Goal: Book appointment/travel/reservation

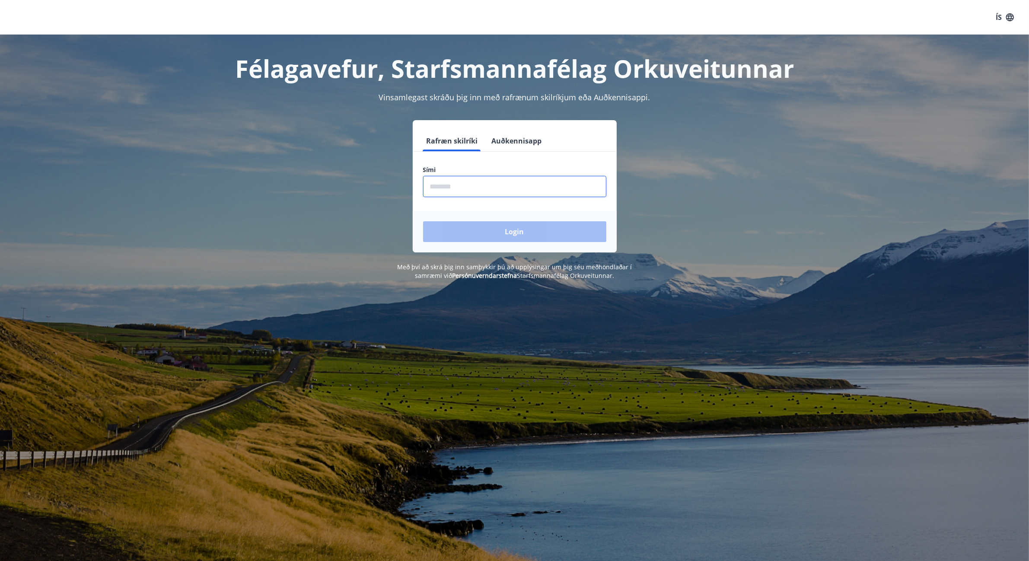
click at [441, 193] on input "phone" at bounding box center [514, 186] width 183 height 21
type input "********"
click at [423, 221] on button "Login" at bounding box center [514, 231] width 183 height 21
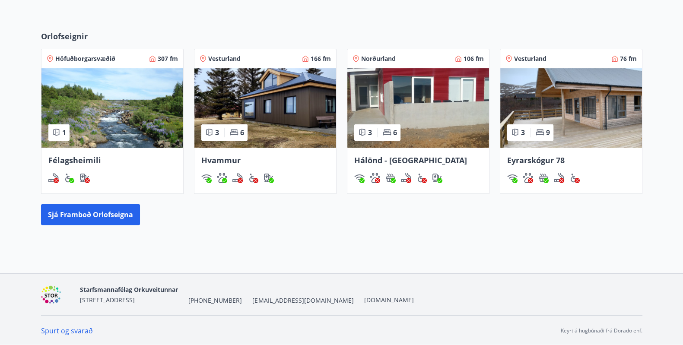
scroll to position [304, 0]
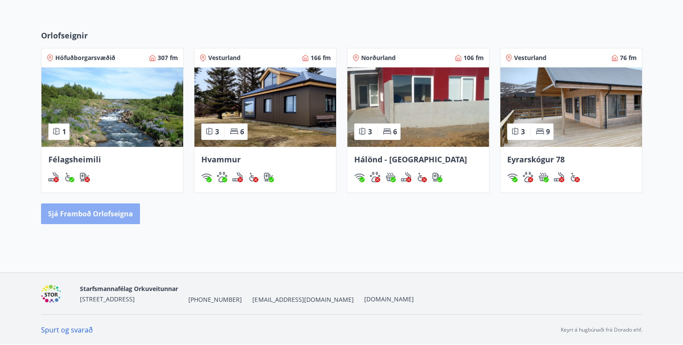
click at [89, 211] on button "Sjá framboð orlofseigna" at bounding box center [90, 214] width 99 height 21
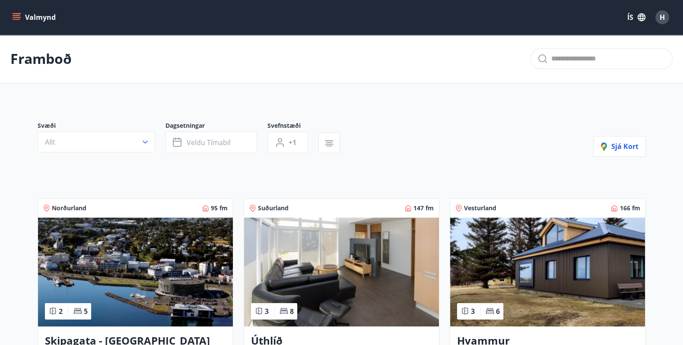
scroll to position [198, 0]
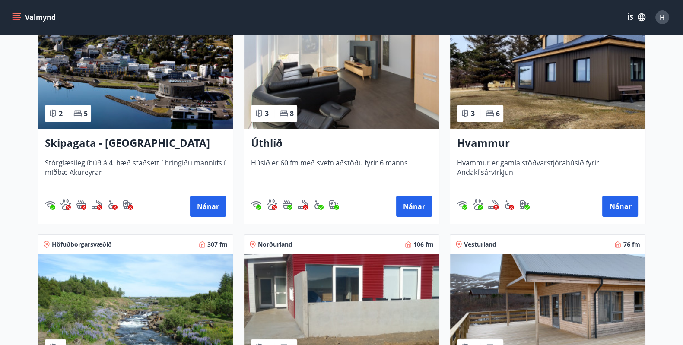
click at [95, 142] on h3 "Skipagata - [GEOGRAPHIC_DATA]" at bounding box center [135, 144] width 181 height 16
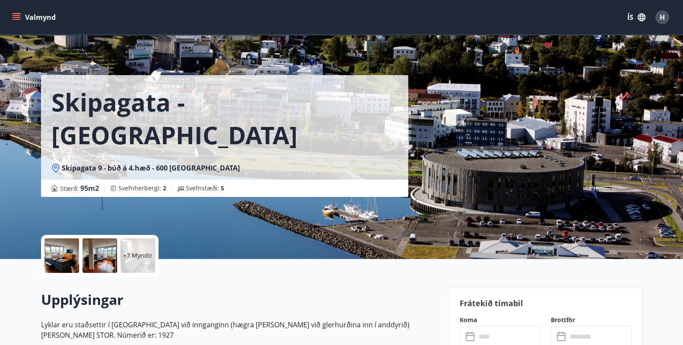
scroll to position [198, 0]
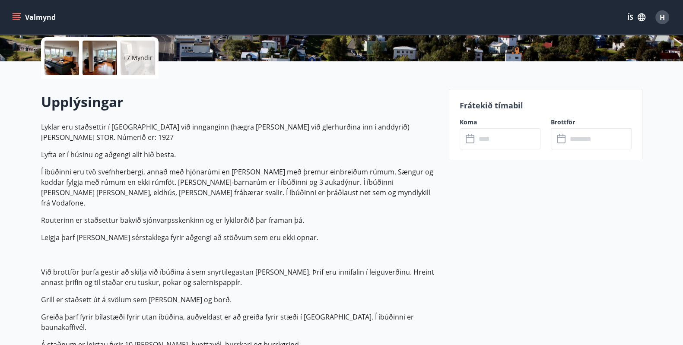
click at [471, 141] on icon at bounding box center [471, 139] width 10 height 10
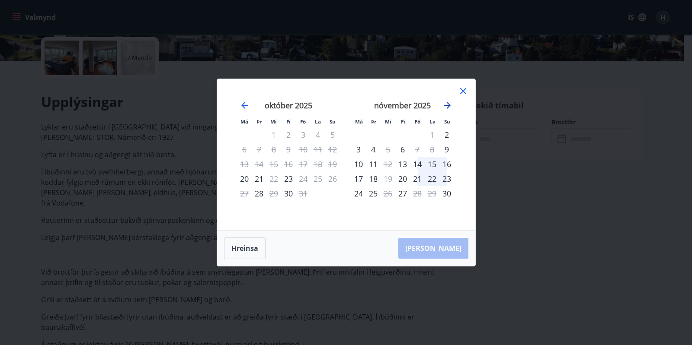
click at [446, 105] on icon "Move forward to switch to the next month." at bounding box center [446, 105] width 7 height 7
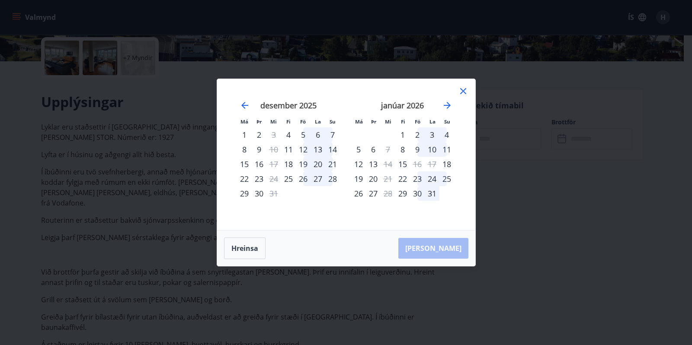
click at [415, 178] on div "23" at bounding box center [417, 179] width 15 height 15
click at [418, 179] on div "23" at bounding box center [417, 179] width 15 height 15
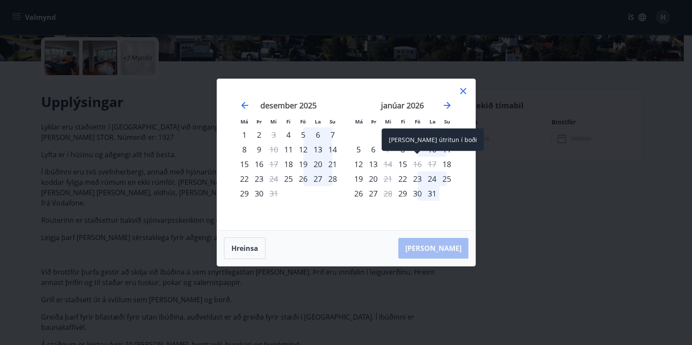
click at [417, 165] on div "16" at bounding box center [417, 164] width 15 height 15
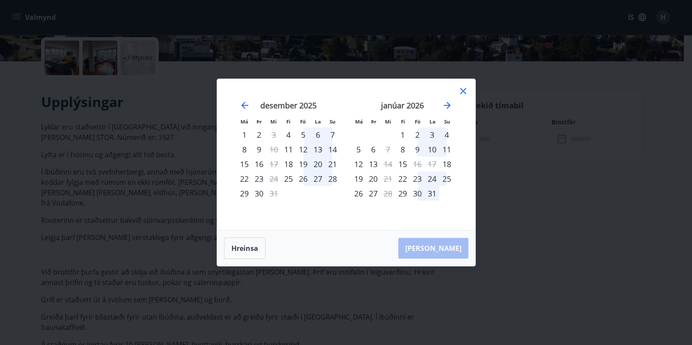
click at [417, 177] on div "23" at bounding box center [417, 179] width 15 height 15
click at [239, 245] on button "Hreinsa" at bounding box center [244, 249] width 41 height 22
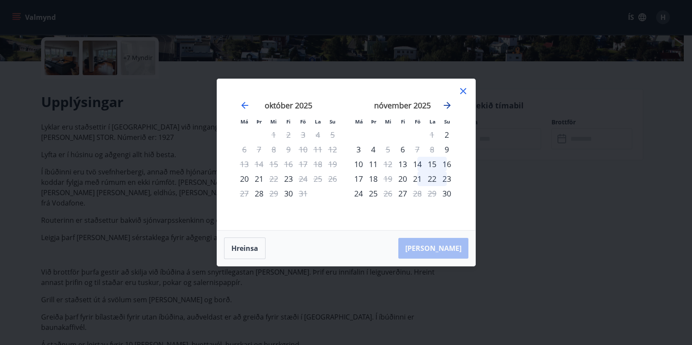
click at [446, 102] on icon "Move forward to switch to the next month." at bounding box center [447, 105] width 10 height 10
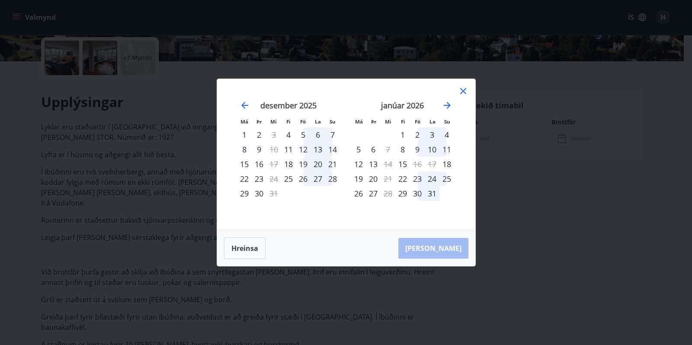
click at [418, 179] on div "23" at bounding box center [417, 179] width 15 height 15
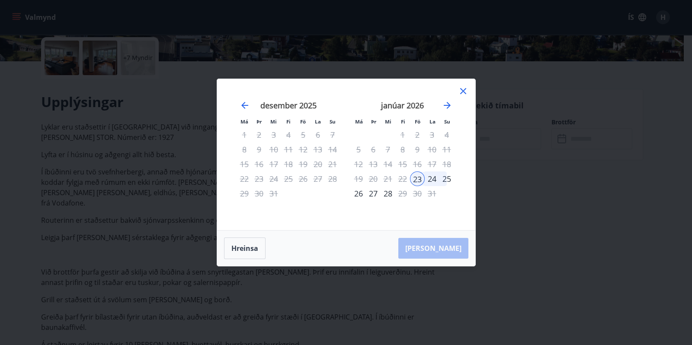
click at [418, 179] on div "23" at bounding box center [417, 179] width 15 height 15
click at [446, 178] on div "25" at bounding box center [446, 179] width 15 height 15
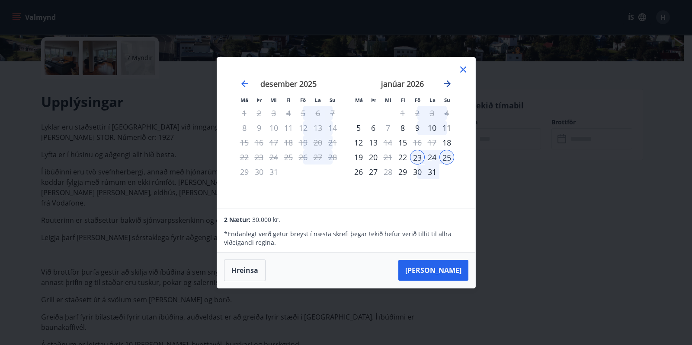
click at [447, 84] on icon "Move forward to switch to the next month." at bounding box center [446, 83] width 7 height 7
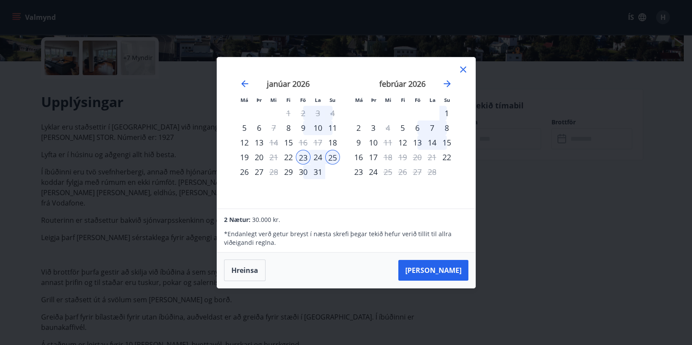
click at [463, 68] on icon at bounding box center [463, 69] width 10 height 10
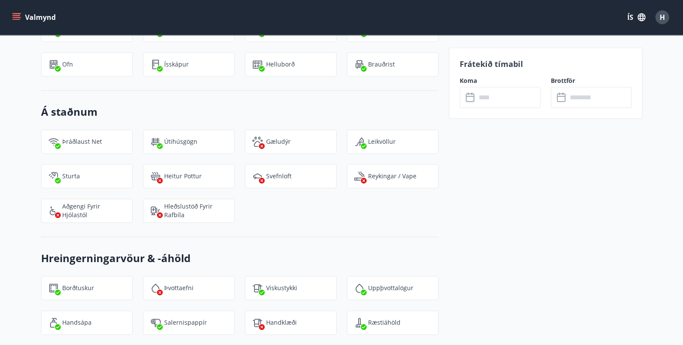
scroll to position [0, 0]
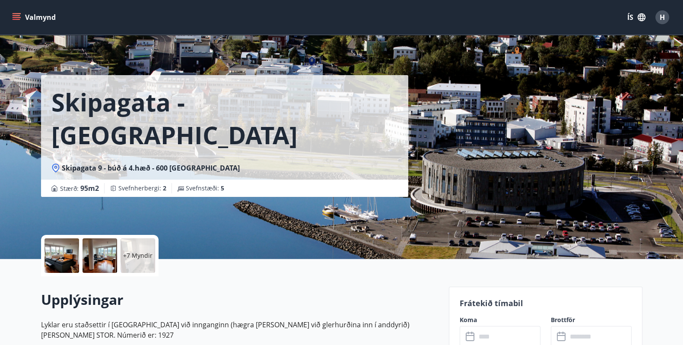
click at [62, 258] on div at bounding box center [62, 256] width 35 height 35
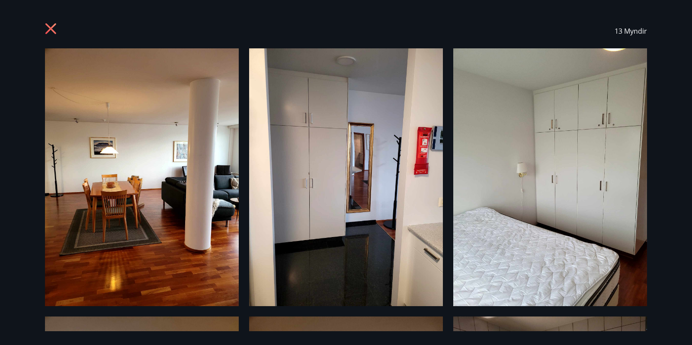
click at [48, 27] on icon at bounding box center [50, 28] width 11 height 11
